Goal: Information Seeking & Learning: Learn about a topic

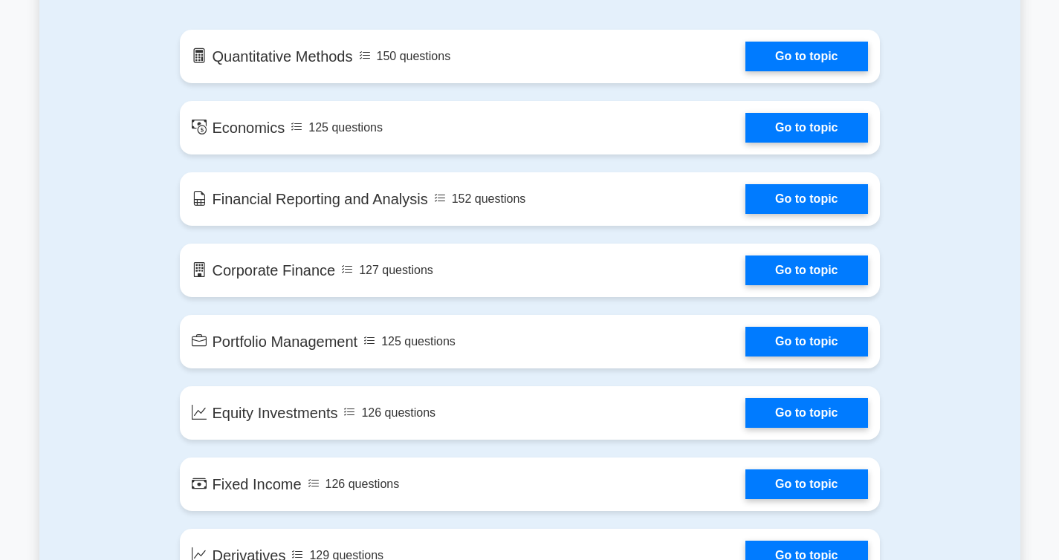
scroll to position [880, 0]
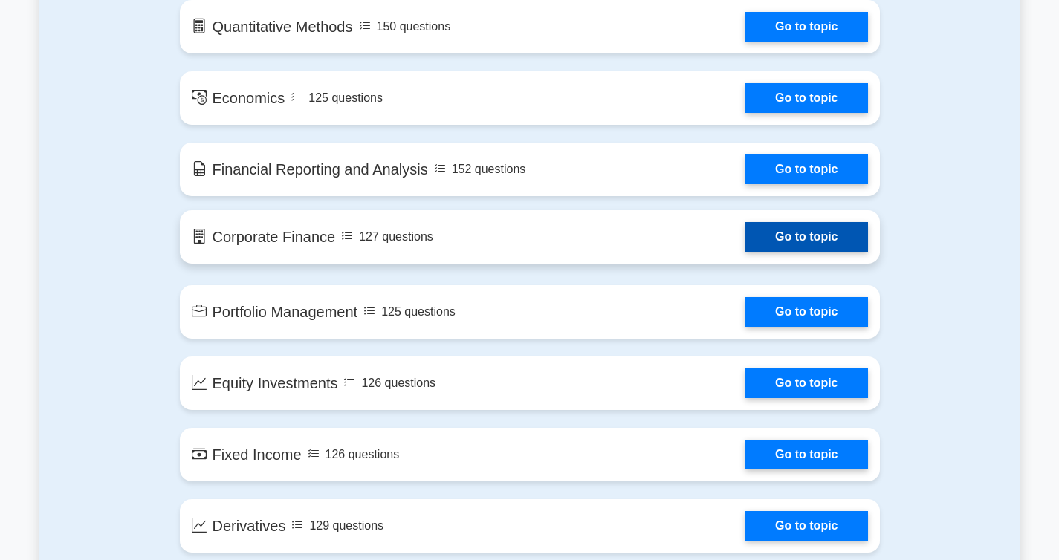
click at [762, 231] on link "Go to topic" at bounding box center [806, 237] width 122 height 30
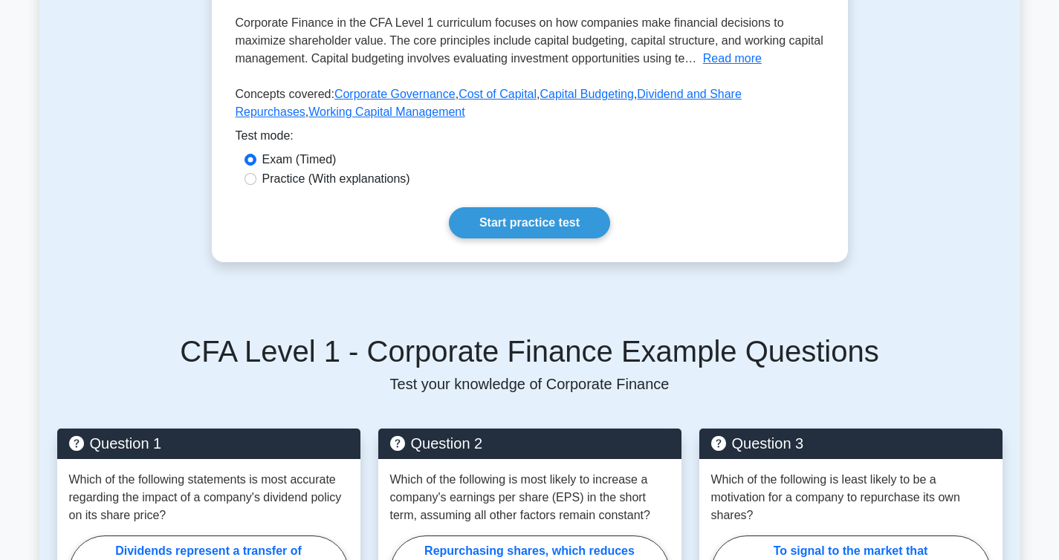
scroll to position [374, 0]
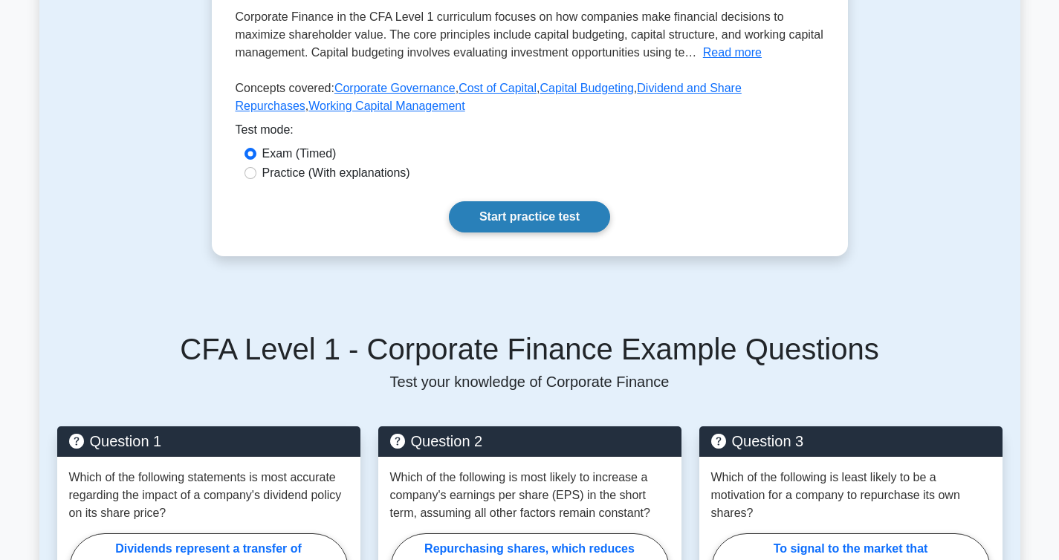
click at [566, 220] on link "Start practice test" at bounding box center [529, 216] width 161 height 31
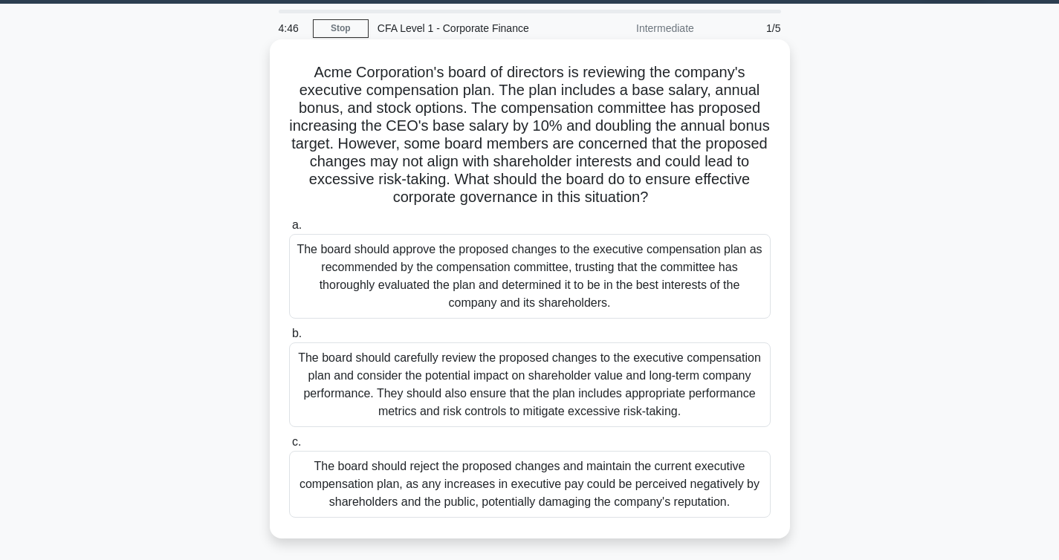
scroll to position [45, 0]
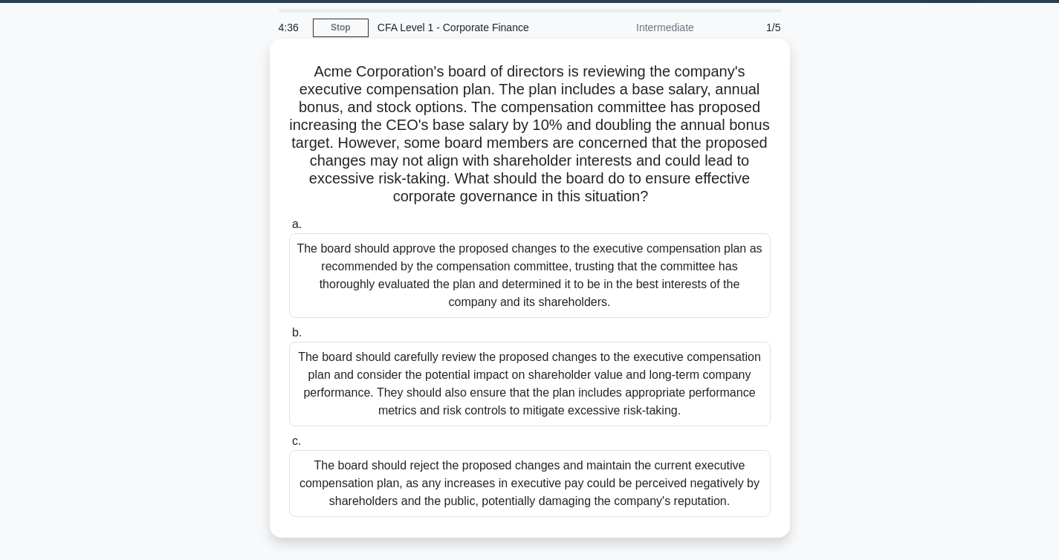
click at [526, 389] on div "The board should carefully review the proposed changes to the executive compens…" at bounding box center [529, 384] width 481 height 85
click at [289, 338] on input "b. The board should carefully review the proposed changes to the executive comp…" at bounding box center [289, 333] width 0 height 10
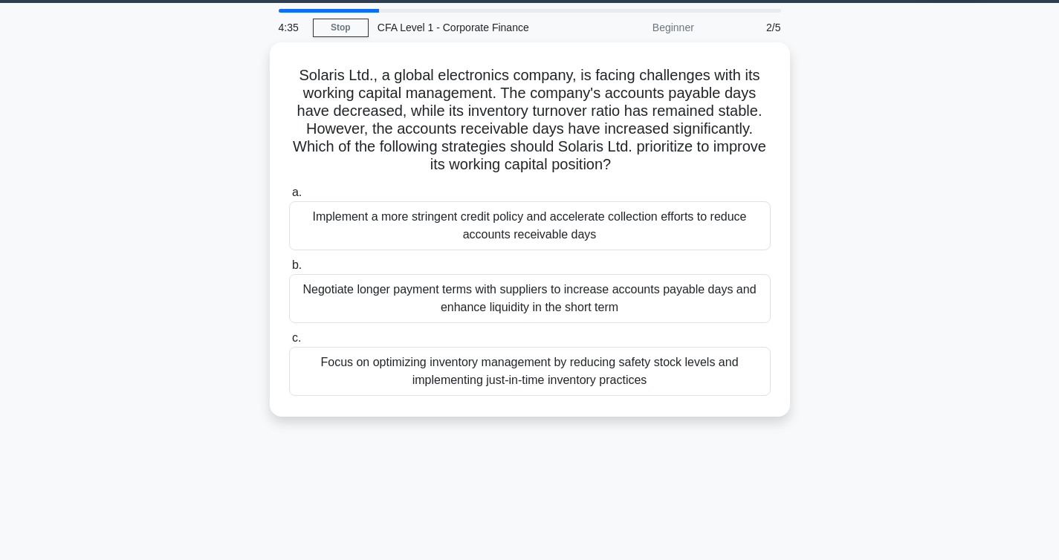
scroll to position [0, 0]
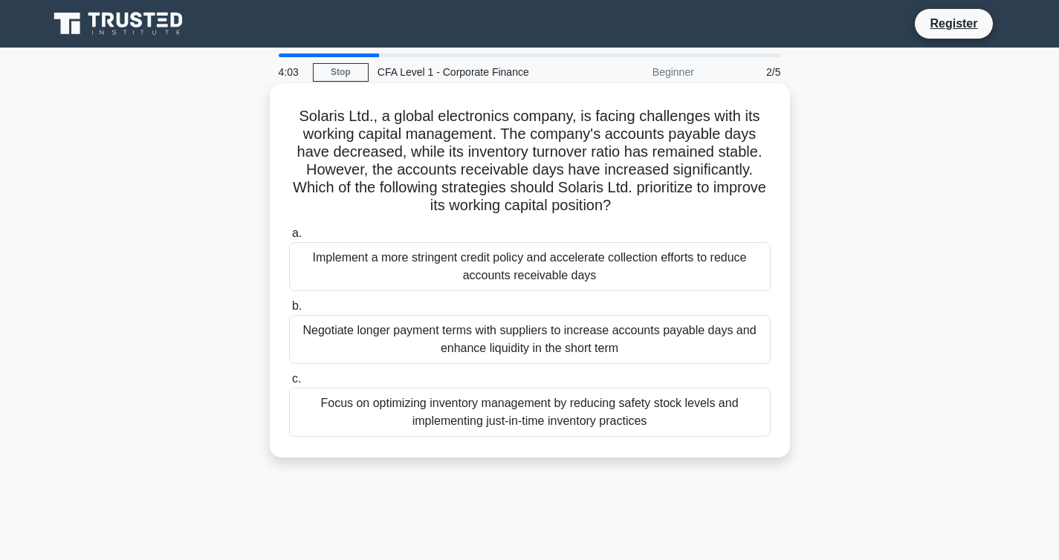
click at [478, 268] on div "Implement a more stringent credit policy and accelerate collection efforts to r…" at bounding box center [529, 266] width 481 height 49
click at [289, 238] on input "a. Implement a more stringent credit policy and accelerate collection efforts t…" at bounding box center [289, 234] width 0 height 10
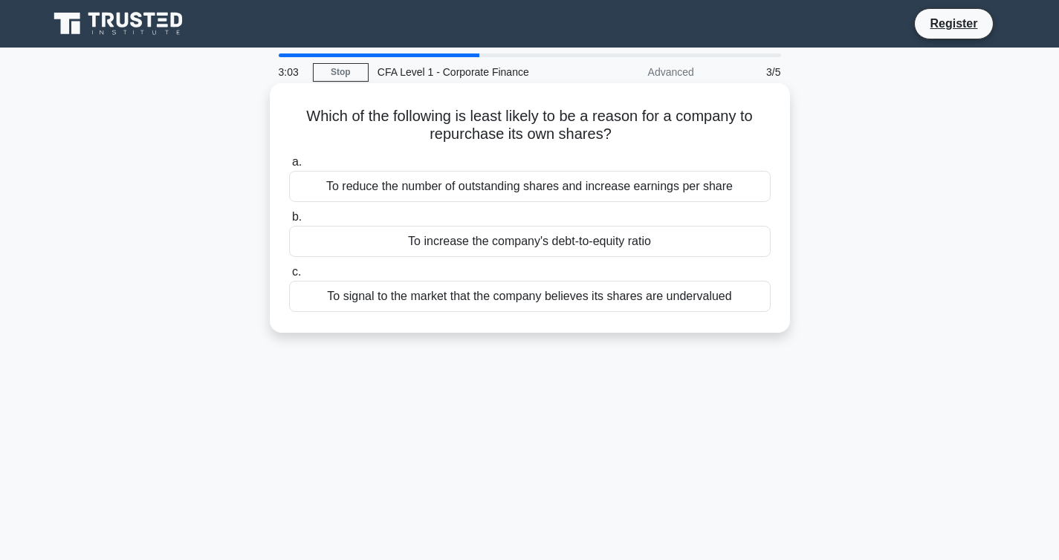
click at [468, 249] on div "To increase the company's debt-to-equity ratio" at bounding box center [529, 241] width 481 height 31
click at [289, 222] on input "b. To increase the company's debt-to-equity ratio" at bounding box center [289, 217] width 0 height 10
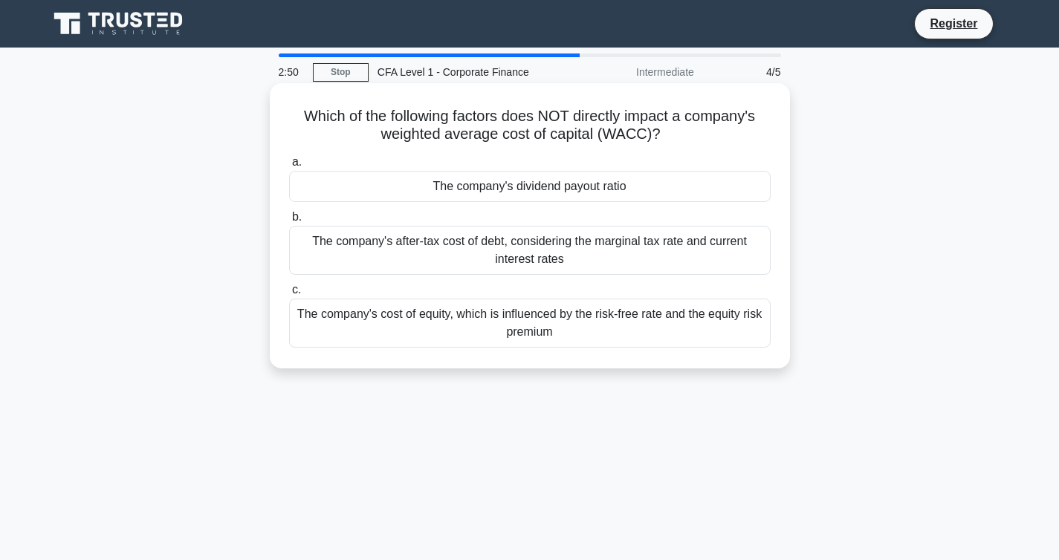
click at [464, 193] on div "The company's dividend payout ratio" at bounding box center [529, 186] width 481 height 31
click at [289, 167] on input "a. The company's dividend payout ratio" at bounding box center [289, 162] width 0 height 10
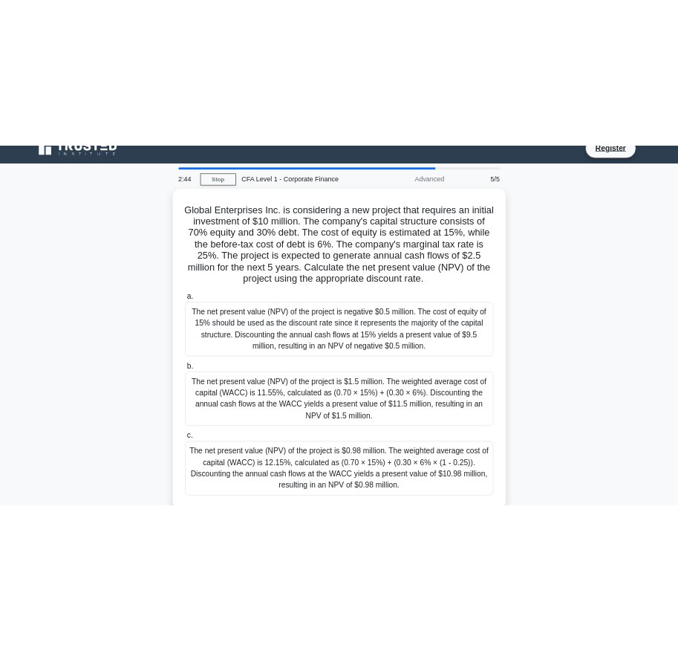
scroll to position [17, 0]
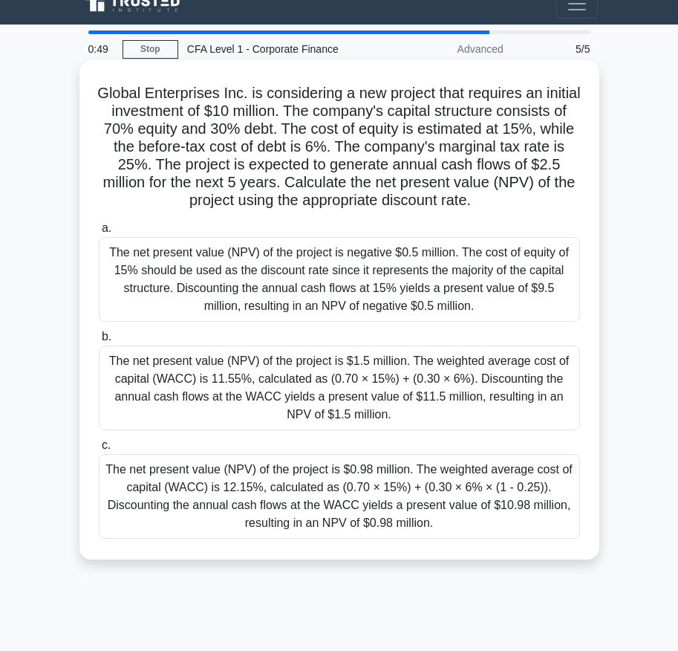
click at [296, 510] on div "The net present value (NPV) of the project is $0.98 million. The weighted avera…" at bounding box center [339, 496] width 481 height 85
click at [99, 450] on input "c. The net present value (NPV) of the project is $0.98 million. The weighted av…" at bounding box center [99, 446] width 0 height 10
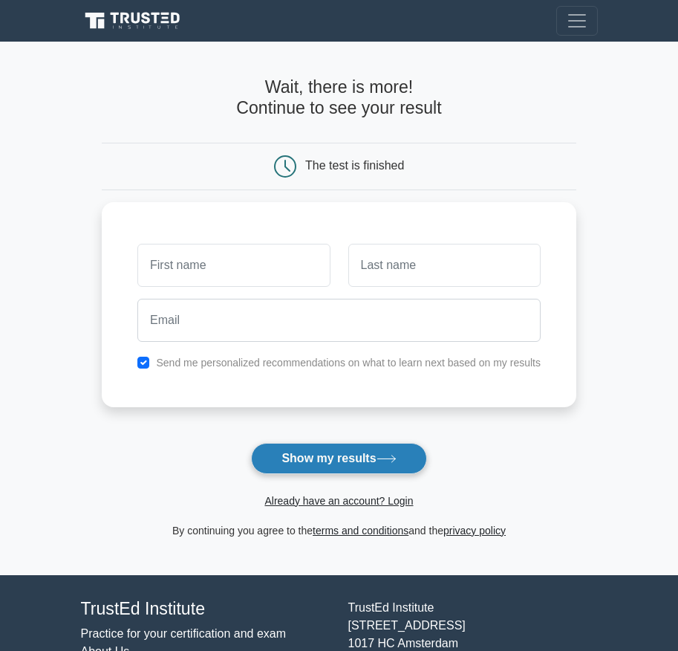
click at [392, 465] on button "Show my results" at bounding box center [338, 458] width 175 height 31
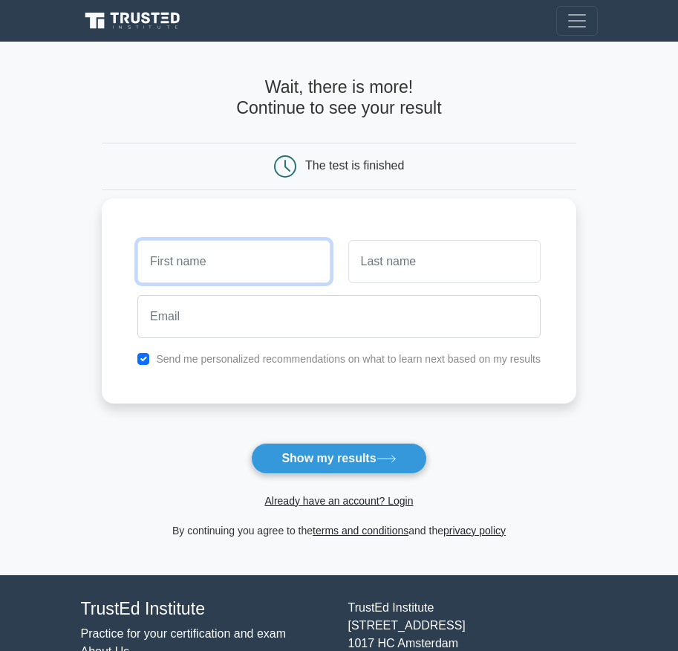
type input "G"
type input "Kamille"
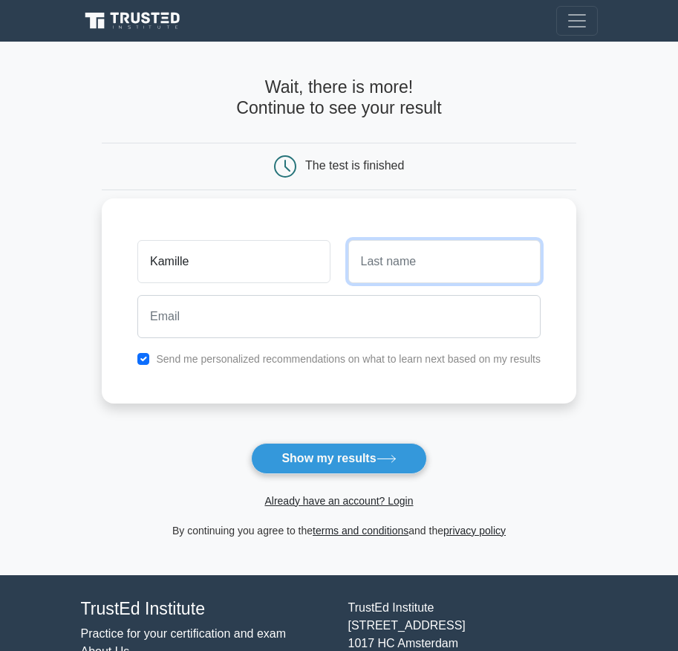
click at [443, 271] on input "text" at bounding box center [444, 261] width 192 height 43
type input "Dela Cruz"
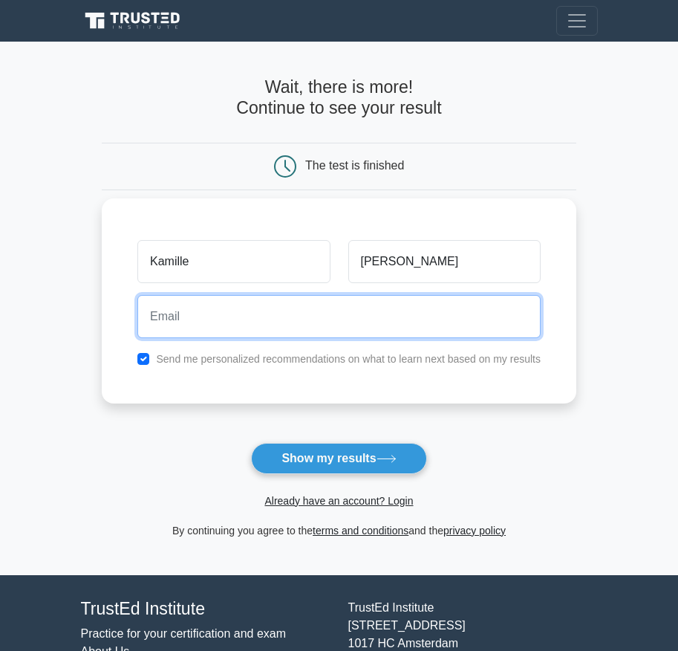
click at [363, 319] on input "email" at bounding box center [338, 316] width 403 height 43
type input "delacruz.glyssa@gmail.com"
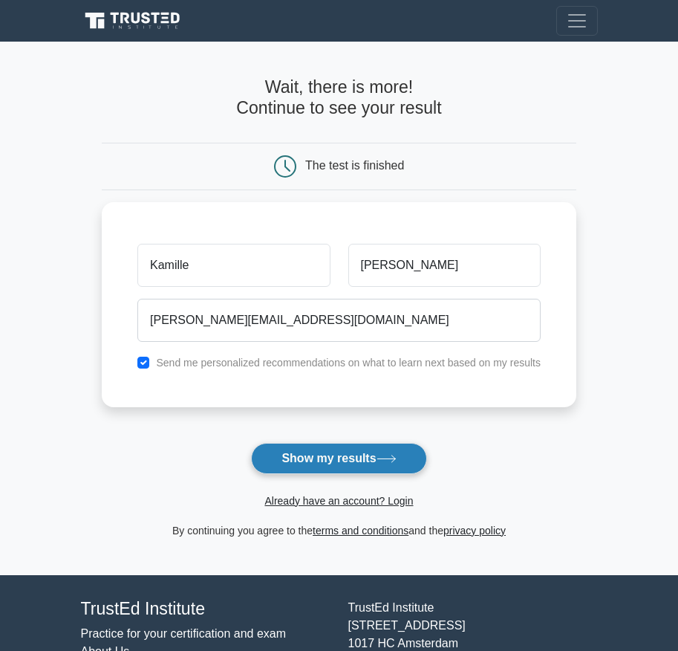
click at [360, 468] on button "Show my results" at bounding box center [338, 458] width 175 height 31
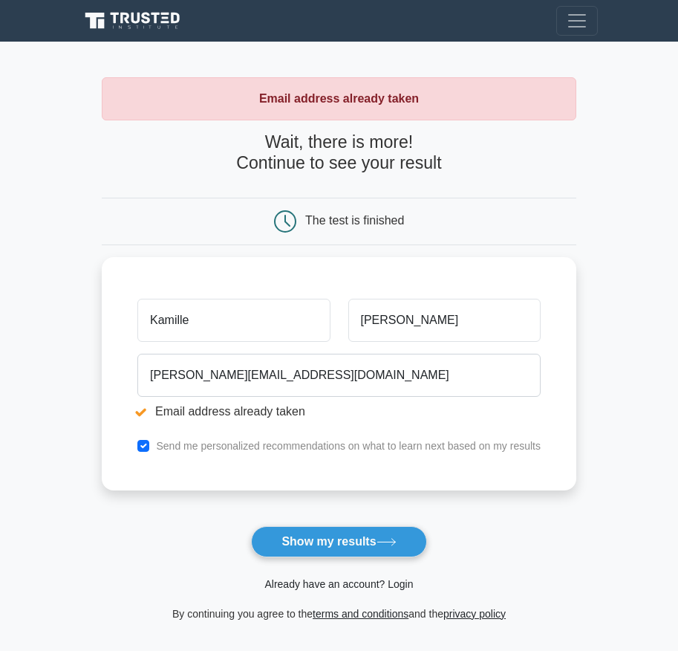
click at [335, 590] on link "Already have an account? Login" at bounding box center [338, 584] width 149 height 12
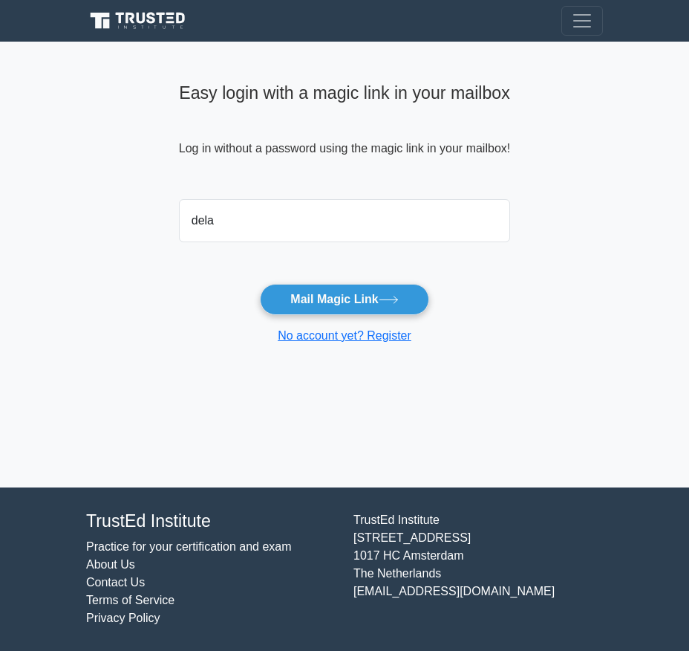
type input "[PERSON_NAME][EMAIL_ADDRESS][DOMAIN_NAME]"
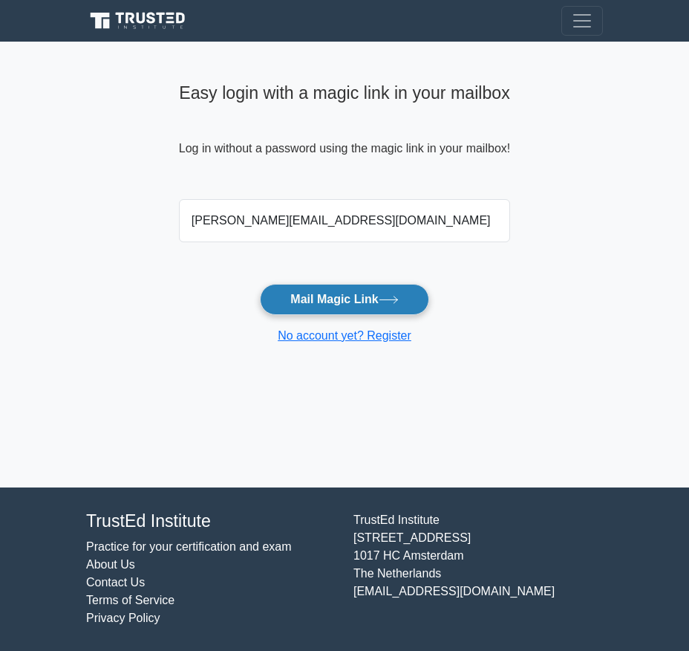
click at [344, 305] on button "Mail Magic Link" at bounding box center [344, 299] width 169 height 31
